Goal: Task Accomplishment & Management: Complete application form

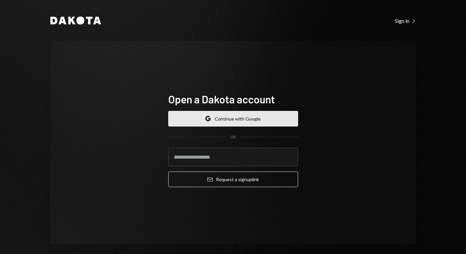
click at [227, 120] on button "Google Continue with Google" at bounding box center [233, 119] width 130 height 16
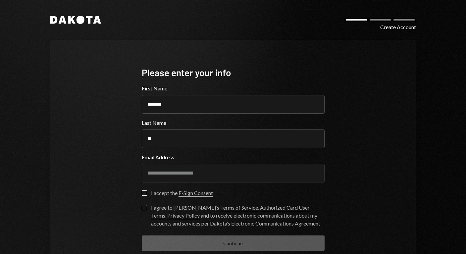
click at [142, 193] on button "I accept the E-Sign Consent" at bounding box center [144, 192] width 5 height 5
click at [142, 209] on button "I agree to Dakota’s Terms of Service , Authorized Card User Terms , Privacy Pol…" at bounding box center [144, 207] width 5 height 5
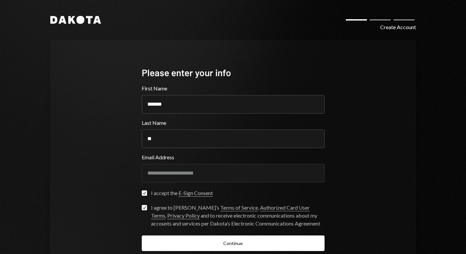
click at [142, 209] on button "Check" at bounding box center [144, 207] width 5 height 5
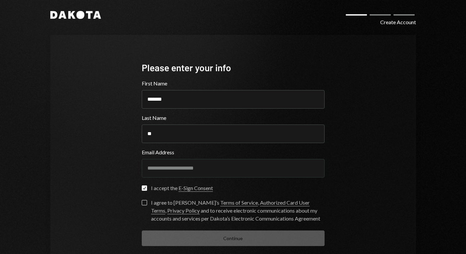
scroll to position [11, 0]
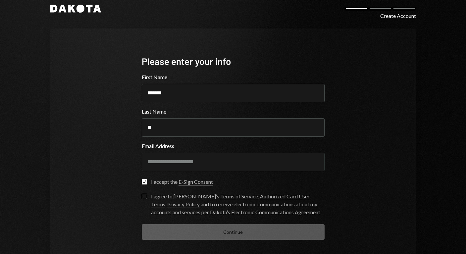
click at [142, 199] on label "I agree to Dakota’s Terms of Service , Authorized Card User Terms , Privacy Pol…" at bounding box center [233, 205] width 183 height 23
click at [142, 199] on button "I agree to Dakota’s Terms of Service , Authorized Card User Terms , Privacy Pol…" at bounding box center [144, 196] width 5 height 5
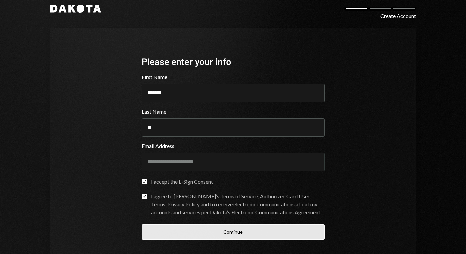
click at [181, 236] on button "Continue" at bounding box center [233, 232] width 183 height 16
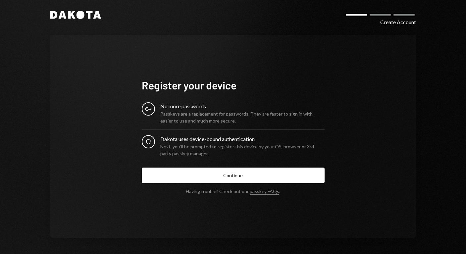
scroll to position [5, 0]
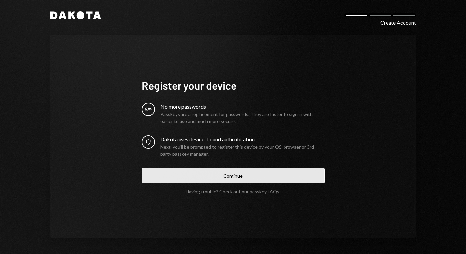
click at [185, 180] on button "Continue" at bounding box center [233, 176] width 183 height 16
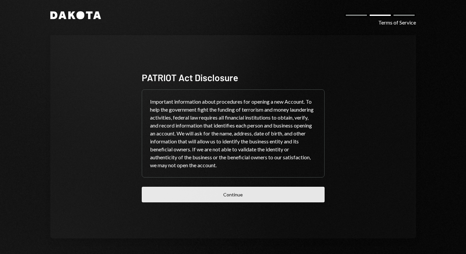
click at [199, 192] on button "Continue" at bounding box center [233, 195] width 183 height 16
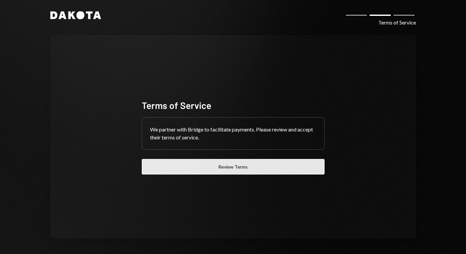
click at [215, 174] on button "Review Terms" at bounding box center [233, 167] width 183 height 16
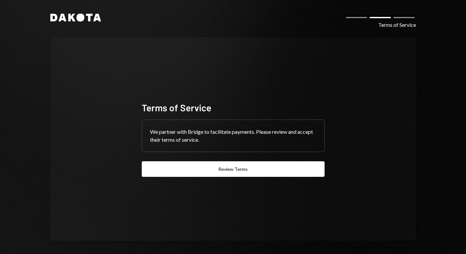
scroll to position [0, 0]
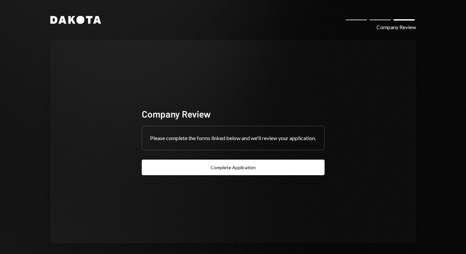
click at [73, 18] on icon "Dakota" at bounding box center [75, 20] width 51 height 8
click at [74, 19] on icon "Dakota" at bounding box center [75, 20] width 51 height 8
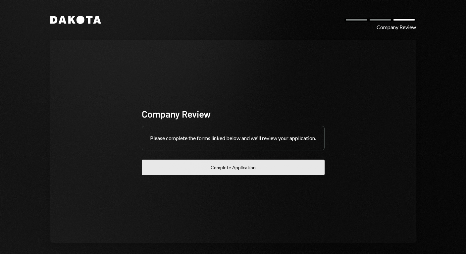
click at [241, 175] on button "Complete Application" at bounding box center [233, 168] width 183 height 16
